Goal: Task Accomplishment & Management: Manage account settings

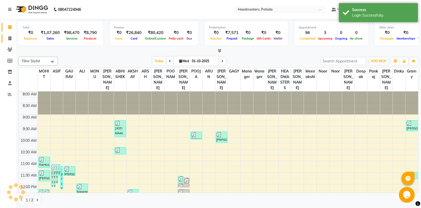
click at [10, 42] on link "Invoice" at bounding box center [8, 38] width 13 height 9
click at [12, 37] on span at bounding box center [9, 39] width 9 height 6
select select "service"
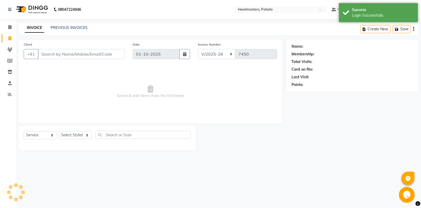
click at [71, 23] on div "INVOICE PREVIOUS INVOICES Create New Save" at bounding box center [218, 29] width 400 height 12
click at [69, 27] on link "PREVIOUS INVOICES" at bounding box center [69, 27] width 37 height 5
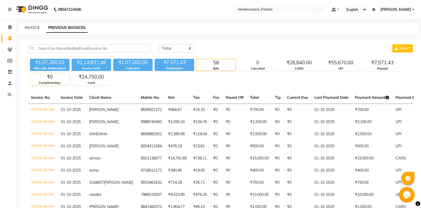
click at [51, 78] on div "₹0" at bounding box center [49, 76] width 39 height 7
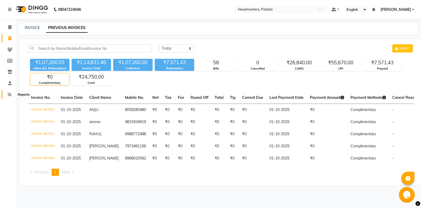
click at [11, 92] on span at bounding box center [9, 94] width 9 height 6
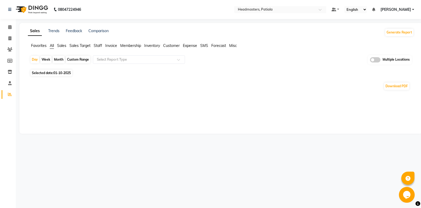
click at [97, 46] on span "Staff" at bounding box center [98, 45] width 8 height 5
click at [100, 44] on span "Staff" at bounding box center [98, 45] width 8 height 5
click at [99, 44] on span "Staff" at bounding box center [98, 45] width 8 height 5
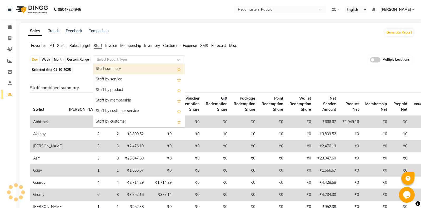
click at [121, 58] on input "text" at bounding box center [134, 59] width 76 height 5
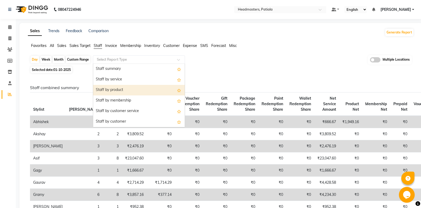
click at [118, 90] on div "Staff by product" at bounding box center [139, 90] width 92 height 11
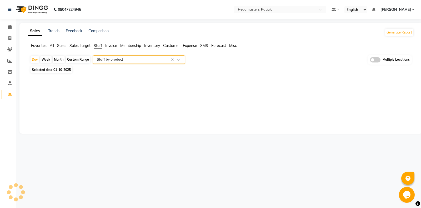
select select "full_report"
select select "csv"
click at [8, 38] on icon at bounding box center [9, 38] width 3 height 4
select select "6602"
select select "service"
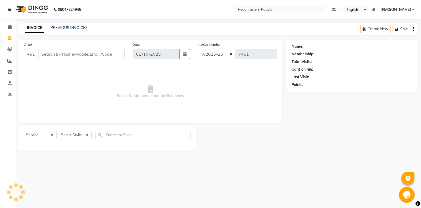
click at [72, 25] on div "INVOICE PREVIOUS INVOICES Create New Save" at bounding box center [218, 29] width 400 height 12
click at [72, 27] on link "PREVIOUS INVOICES" at bounding box center [69, 27] width 37 height 5
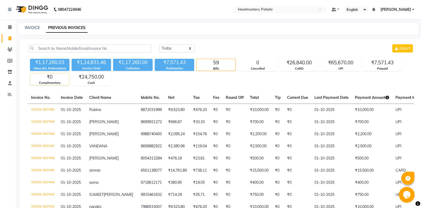
click at [55, 77] on div "₹0" at bounding box center [49, 76] width 39 height 7
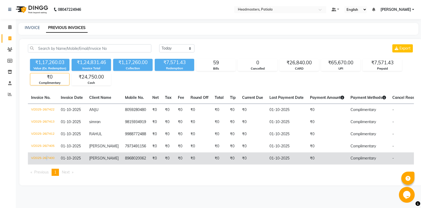
click at [46, 155] on td "V/2025-26/7400" at bounding box center [43, 158] width 30 height 12
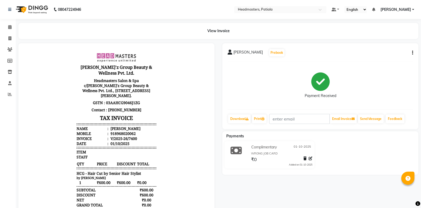
click at [414, 10] on link "[PERSON_NAME]" at bounding box center [398, 10] width 34 height 6
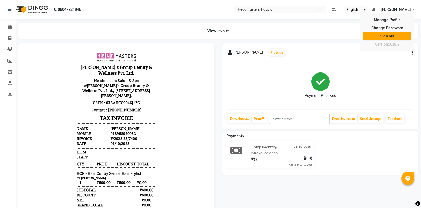
click at [387, 40] on link "Sign out" at bounding box center [387, 36] width 48 height 8
